Goal: Task Accomplishment & Management: Manage account settings

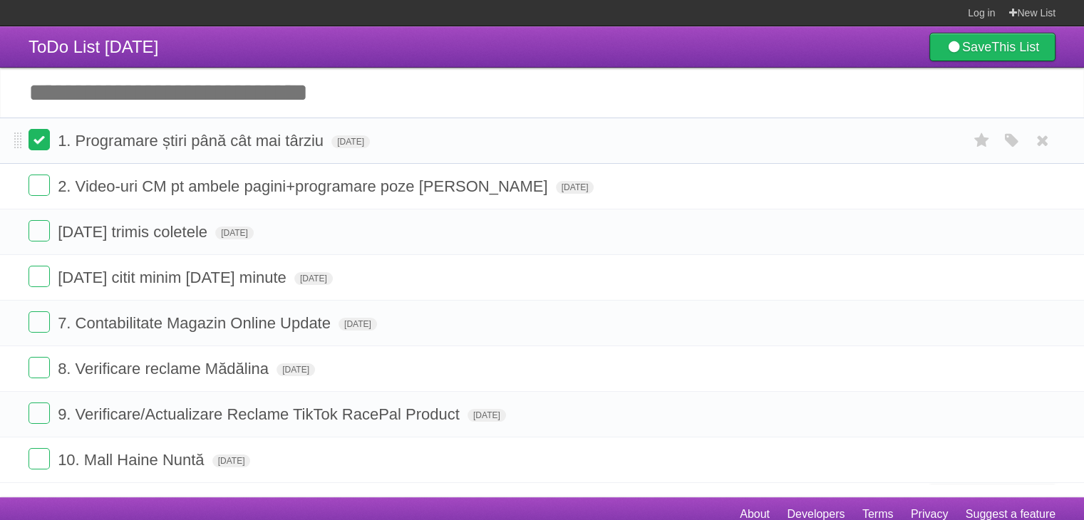
click at [41, 140] on label at bounding box center [39, 139] width 21 height 21
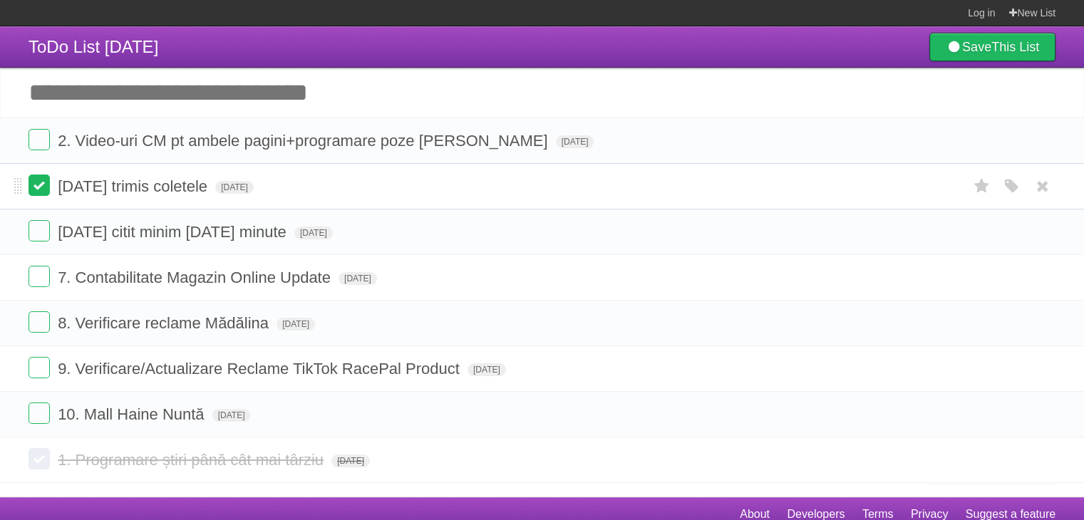
click at [37, 189] on label at bounding box center [39, 185] width 21 height 21
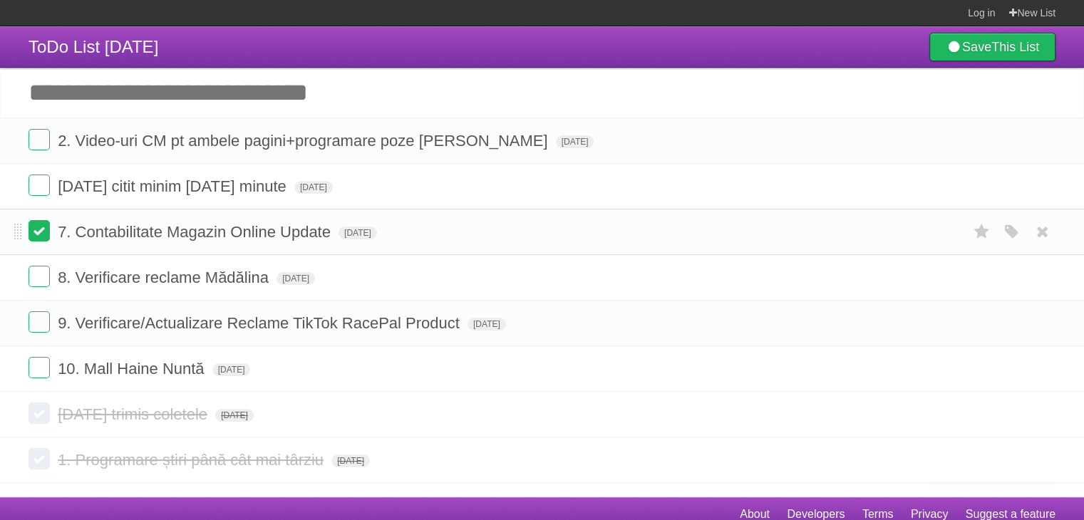
click at [39, 235] on label at bounding box center [39, 230] width 21 height 21
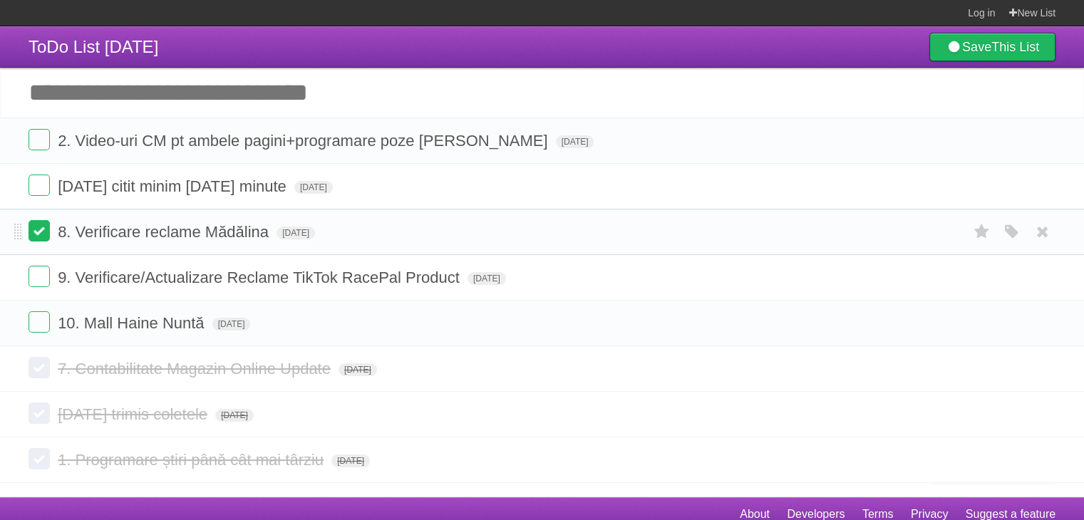
click at [43, 227] on label at bounding box center [39, 230] width 21 height 21
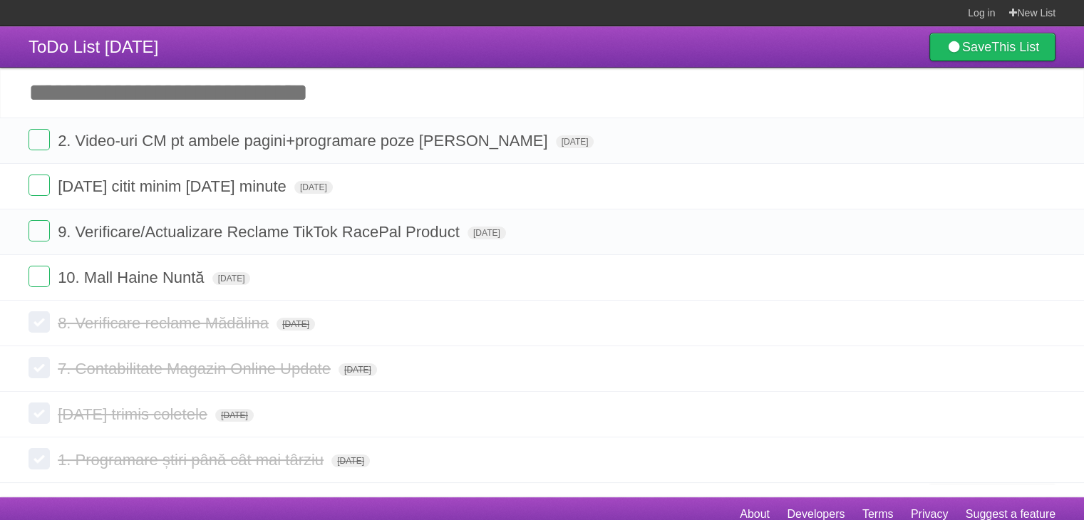
click at [277, 92] on input "Add another task" at bounding box center [542, 93] width 1084 height 50
click at [201, 78] on input "Add another task" at bounding box center [542, 93] width 1084 height 50
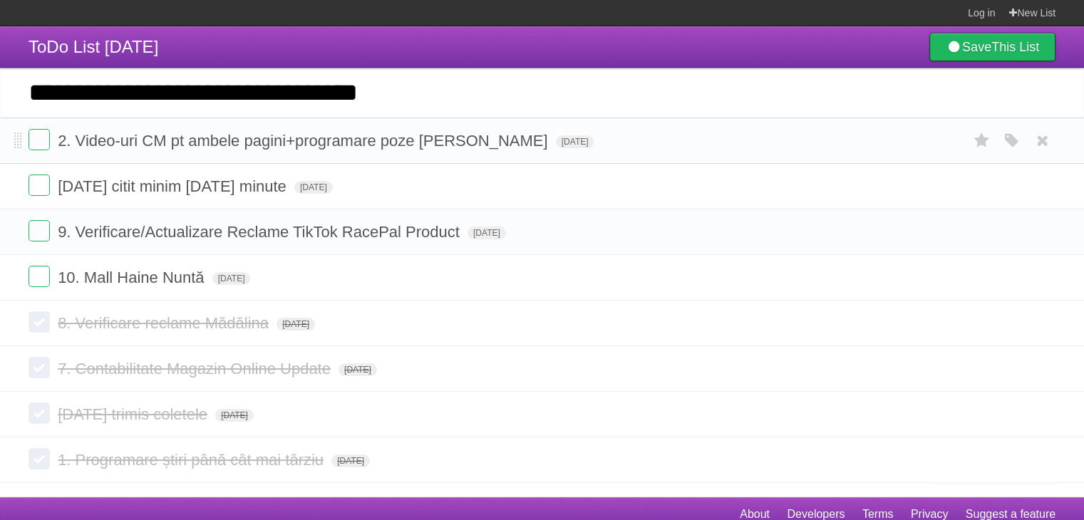
type input "**********"
click input "*********" at bounding box center [0, 0] width 0 height 0
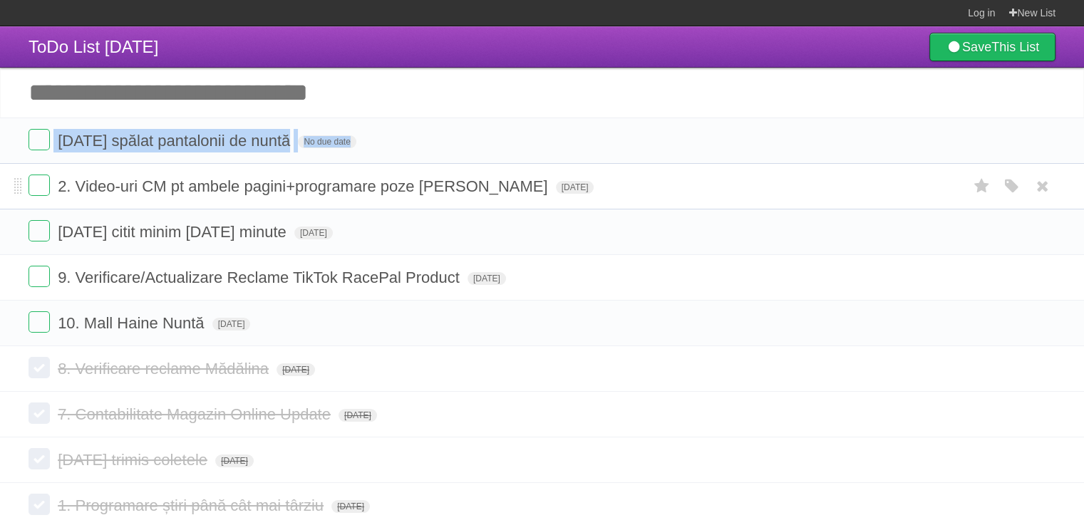
drag, startPoint x: 14, startPoint y: 137, endPoint x: 28, endPoint y: 192, distance: 56.7
click at [28, 192] on ul "[DATE] spălat pantalonii de nuntă No due date White Red Blue Green Purple Orang…" at bounding box center [542, 232] width 1084 height 229
click at [19, 151] on li "[DATE] spălat pantalonii de nuntă No due date White Red Blue Green Purple Orange" at bounding box center [542, 141] width 1084 height 46
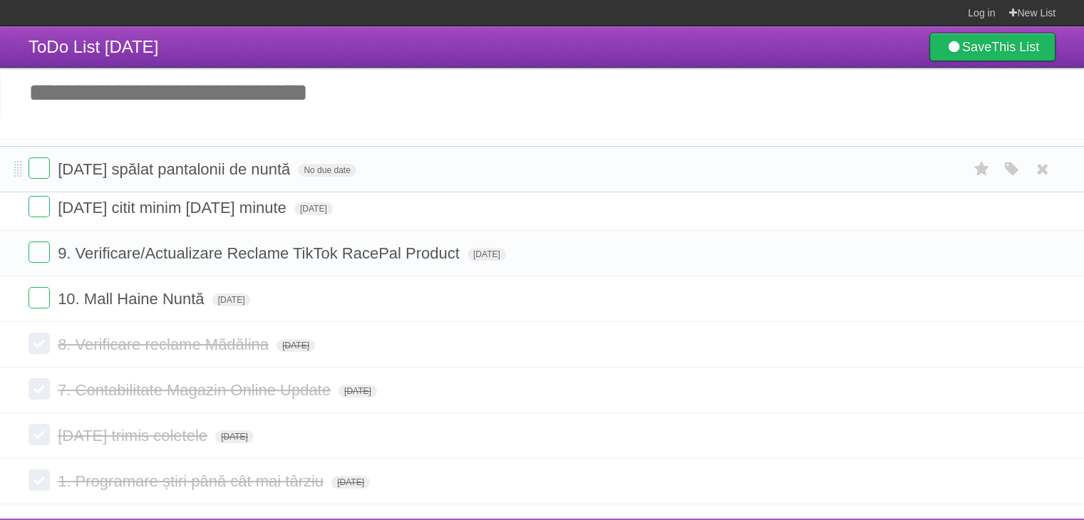
scroll to position [32, 0]
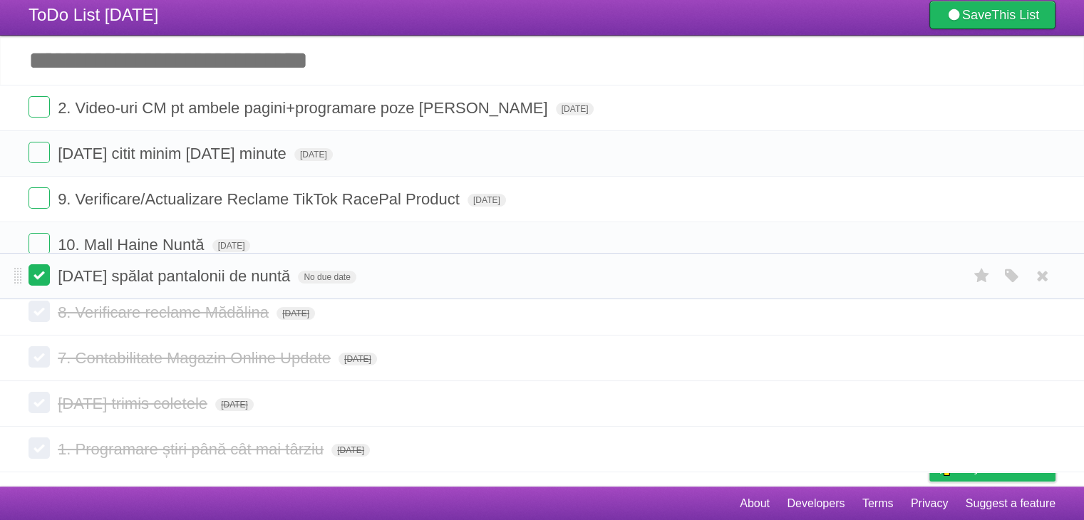
drag, startPoint x: 22, startPoint y: 158, endPoint x: 36, endPoint y: 277, distance: 119.2
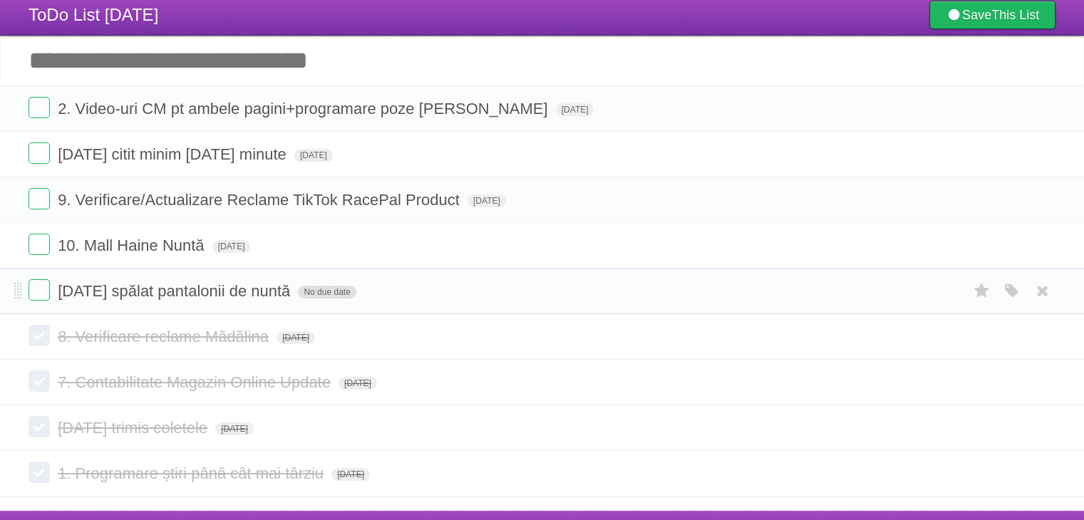
click at [313, 292] on span "No due date" at bounding box center [327, 292] width 58 height 13
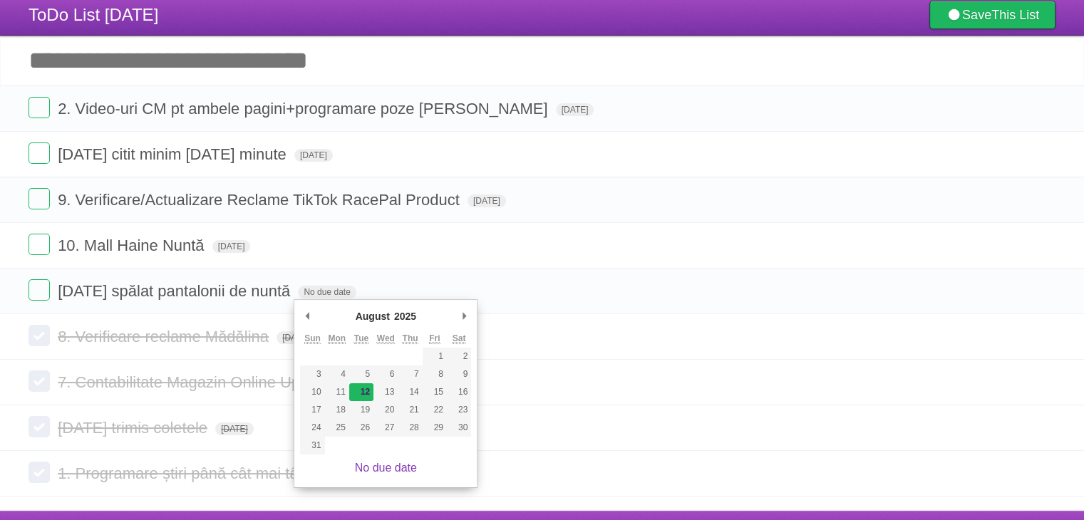
type span "[DATE]"
